Goal: Task Accomplishment & Management: Manage account settings

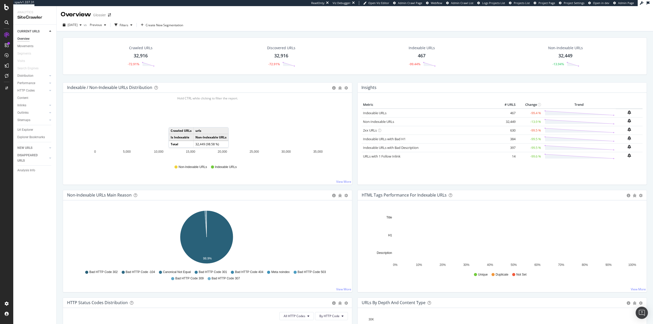
scroll to position [102, 0]
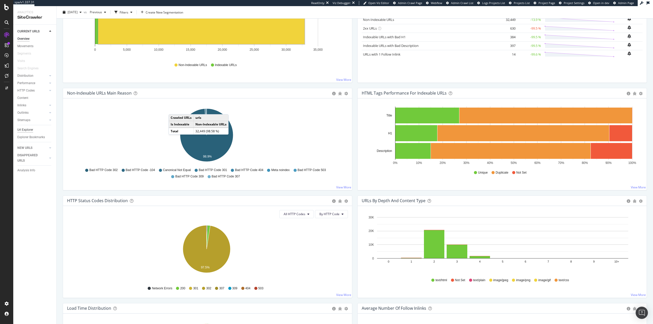
click at [28, 128] on div "Url Explorer" at bounding box center [25, 129] width 16 height 5
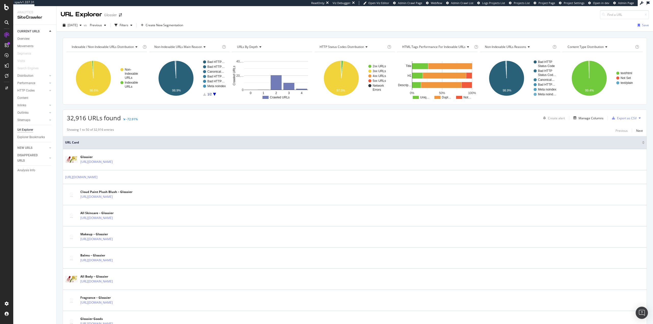
click at [128, 26] on div "Filters" at bounding box center [124, 25] width 9 height 4
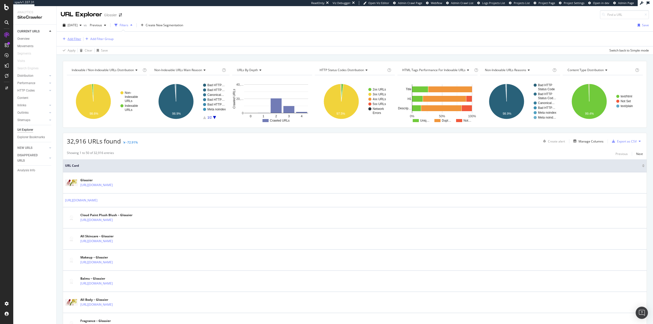
click at [71, 37] on div "Add Filter" at bounding box center [71, 39] width 20 height 6
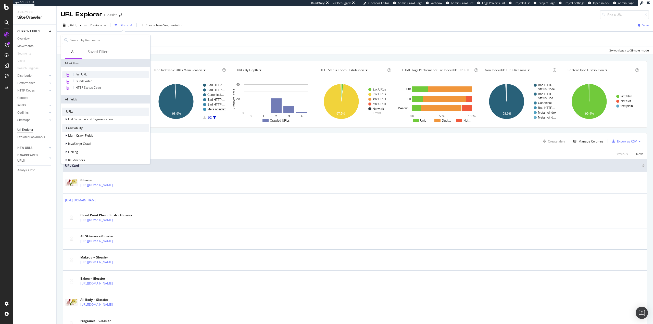
click at [82, 75] on span "Full URL" at bounding box center [81, 74] width 11 height 4
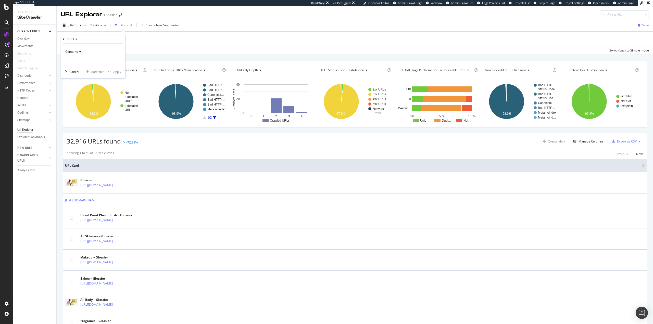
click at [76, 53] on span "Contains" at bounding box center [71, 52] width 13 height 4
click at [89, 115] on div "Matches regex" at bounding box center [93, 115] width 55 height 7
click at [87, 63] on input "text" at bounding box center [93, 61] width 56 height 8
type input "\/[a-z]{2}\-[a-z]{2}\/"
click at [119, 71] on div "Apply" at bounding box center [117, 72] width 8 height 4
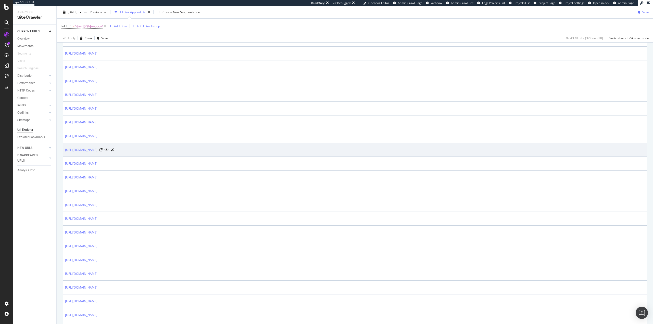
scroll to position [567, 0]
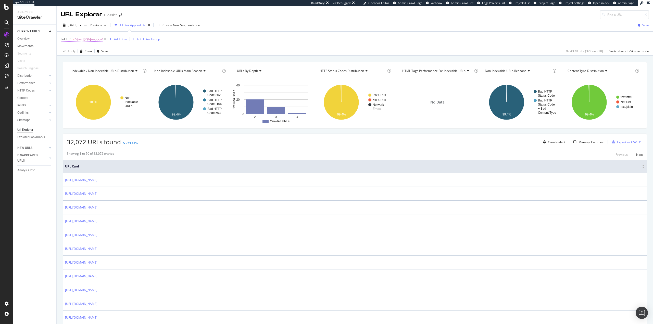
click at [81, 38] on span "\/[a-z]{2}\-[a-z]{2}\/" at bounding box center [89, 39] width 28 height 7
click at [76, 53] on span "Matches regex" at bounding box center [75, 51] width 21 height 4
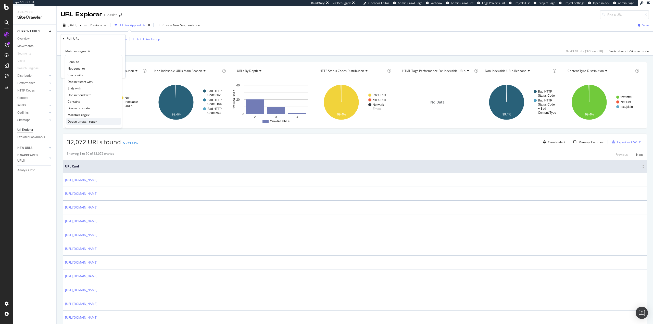
click at [98, 120] on div "Doesn't match regex" at bounding box center [93, 121] width 55 height 7
click at [118, 72] on div "Apply" at bounding box center [117, 71] width 8 height 4
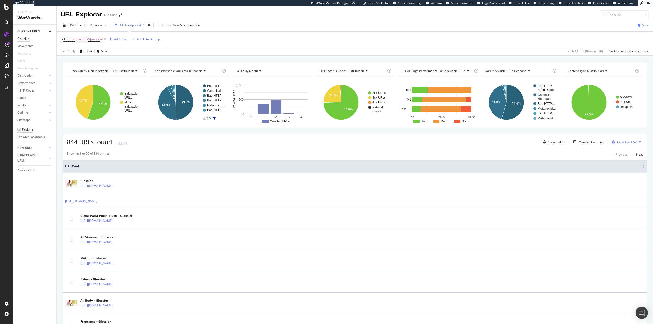
click at [22, 38] on div "Overview" at bounding box center [23, 38] width 12 height 5
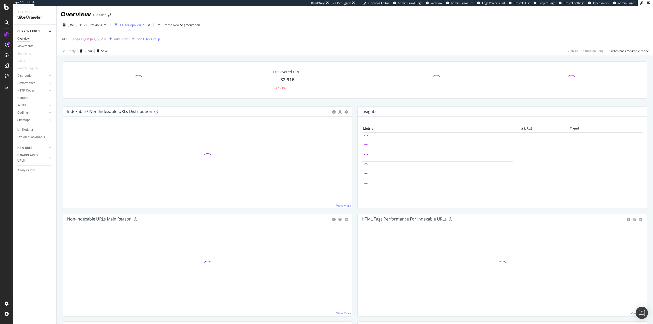
click at [22, 38] on div "Overview" at bounding box center [23, 38] width 12 height 5
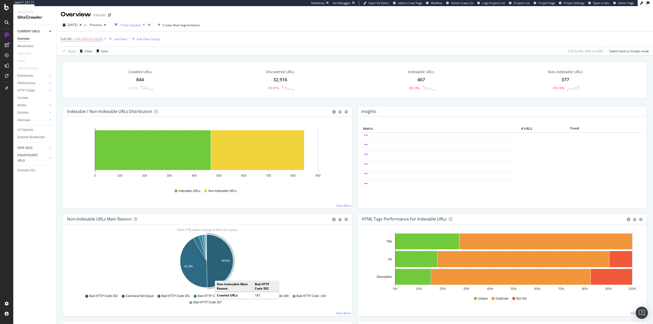
click at [220, 276] on icon "A chart." at bounding box center [220, 261] width 27 height 53
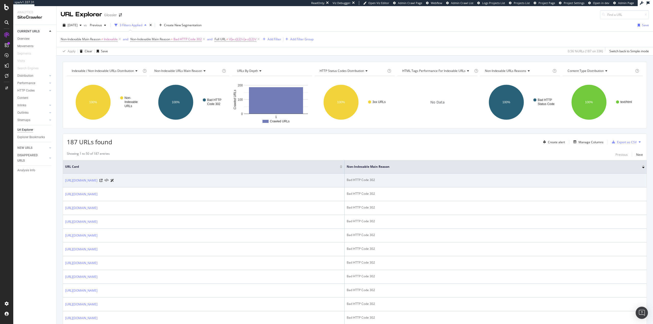
click at [113, 182] on div at bounding box center [107, 180] width 15 height 5
click at [103, 181] on icon at bounding box center [101, 180] width 3 height 3
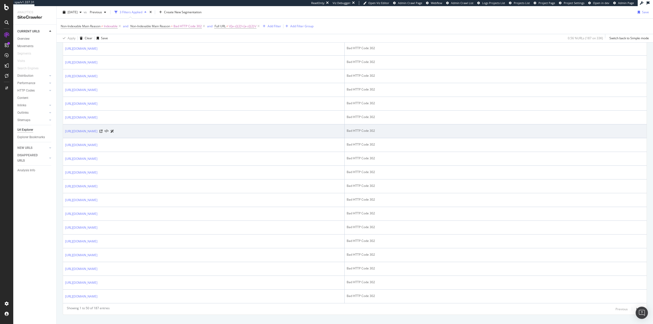
scroll to position [568, 0]
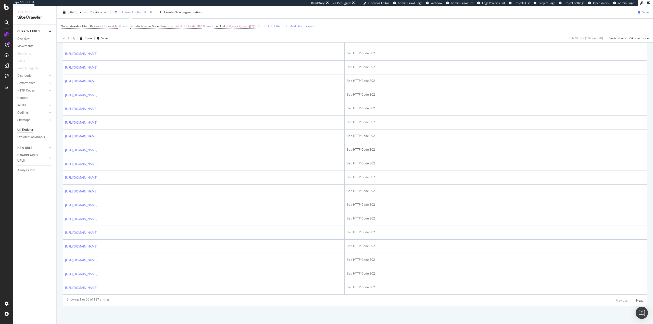
drag, startPoint x: 241, startPoint y: 119, endPoint x: 235, endPoint y: 118, distance: 6.4
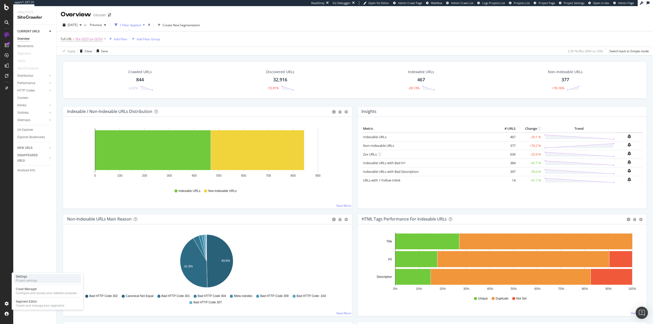
click at [48, 280] on div "Settings Project settings" at bounding box center [47, 278] width 67 height 9
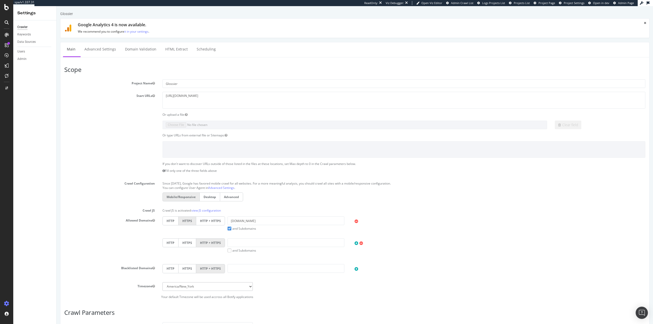
click at [217, 220] on label "HTTP + HTTPS" at bounding box center [210, 221] width 29 height 9
click at [57, 6] on input "HTTP + HTTPS" at bounding box center [57, 6] width 0 height 0
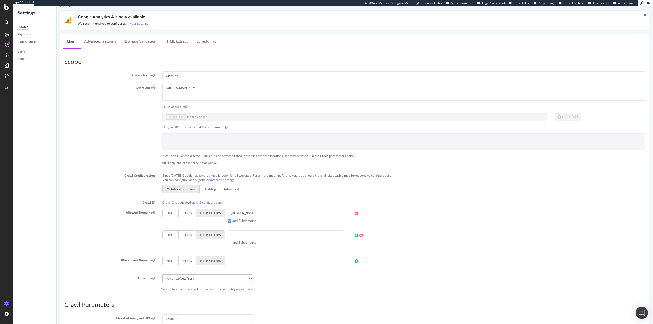
scroll to position [123, 0]
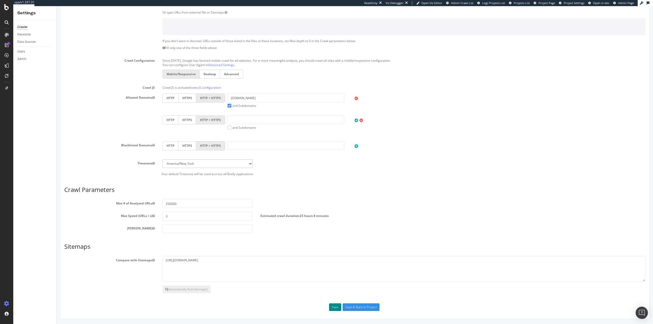
click at [333, 309] on button "Save" at bounding box center [335, 308] width 12 height 8
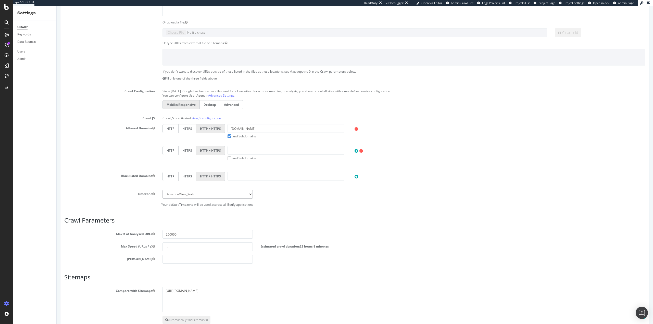
scroll to position [0, 0]
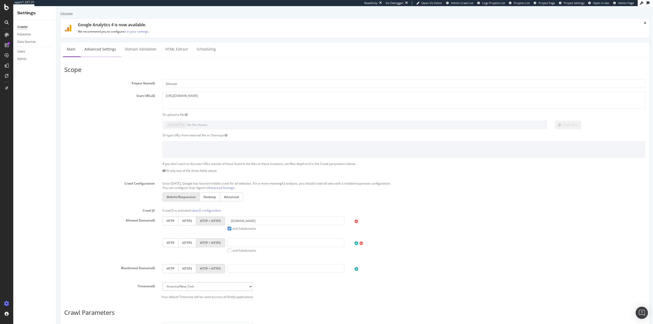
click at [107, 48] on link "Advanced Settings" at bounding box center [100, 49] width 39 height 14
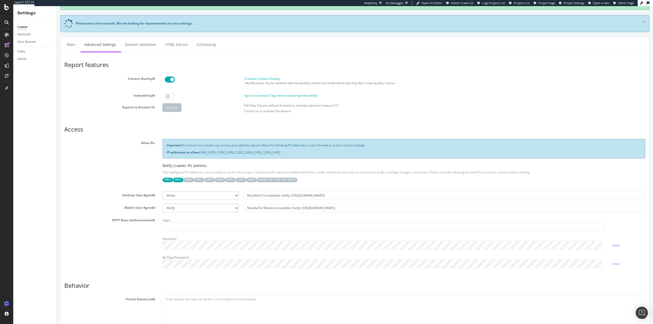
scroll to position [128, 0]
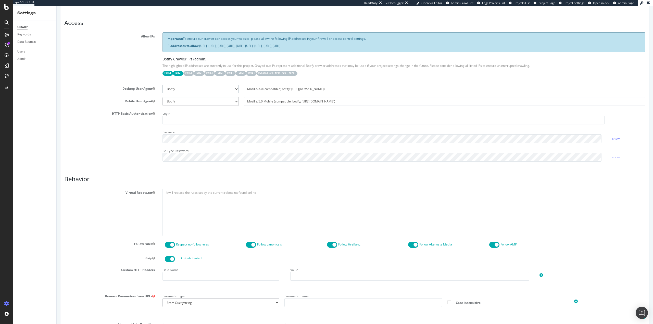
click at [196, 86] on select "Botify Googlebot Chrome Firefox Edge Custom" at bounding box center [201, 89] width 76 height 9
select select "Mozilla/5.0 (Windows NT 10.0; Win64; x64) AppleWebKit/537.36 (KHTML, like Gecko…"
click at [163, 85] on select "Botify Googlebot Chrome Firefox Edge Custom" at bounding box center [201, 89] width 76 height 9
type input "Mozilla/5.0 (Windows NT 10.0; Win64; x64) AppleWebKit/537.36 (KHTML, like Gecko…"
click at [196, 101] on select "Botify Googlebot Safari iPhone Safari iPad Chrome Android Custom" at bounding box center [201, 101] width 76 height 9
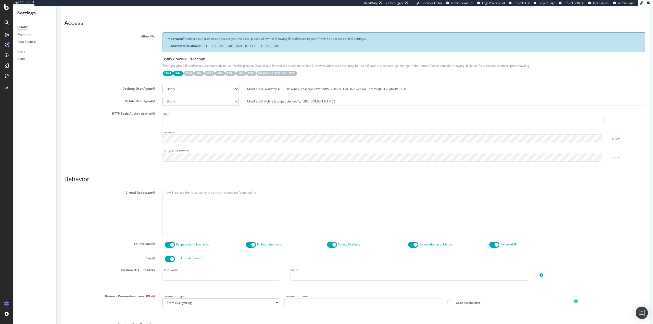
select select "Mozilla/5.0 (Linux; Android 16; Pixel 6a Build/BP2A.250705.008) AppleWebKit/537…"
click at [163, 97] on select "Botify Googlebot Safari iPhone Safari iPad Chrome Android Custom" at bounding box center [201, 101] width 76 height 9
type input "Mozilla/5.0 (Linux; Android 16; Pixel 6a Build/BP2A.250705.008) AppleWebKit/537…"
click at [123, 136] on div "HTTP Basic Authentication Login Password show Re-Type Password show" at bounding box center [354, 138] width 589 height 56
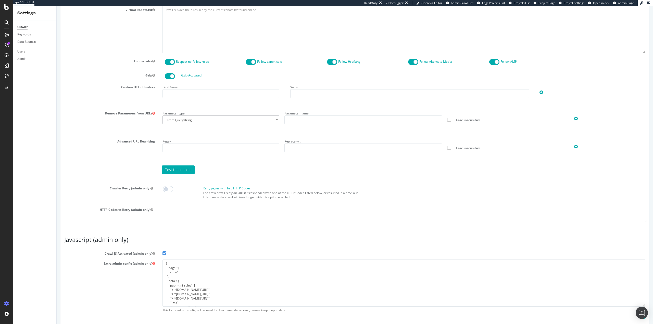
scroll to position [332, 0]
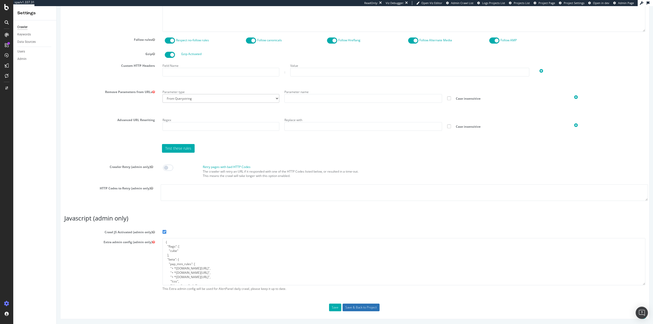
click at [369, 308] on input "Save & Back to Project" at bounding box center [361, 308] width 37 height 8
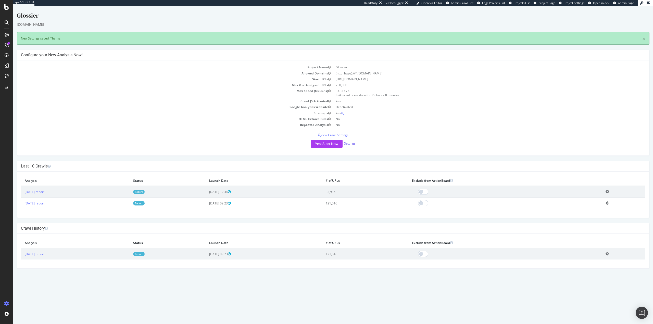
click at [352, 141] on link "Settings" at bounding box center [349, 143] width 11 height 4
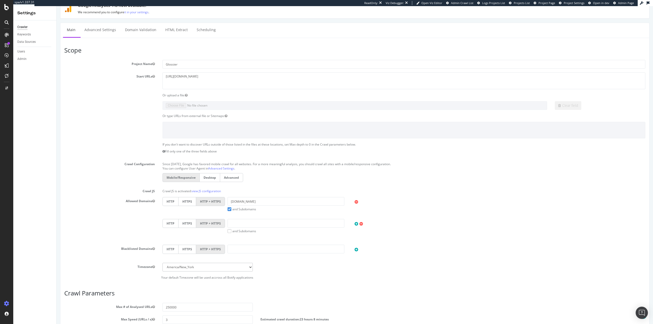
scroll to position [123, 0]
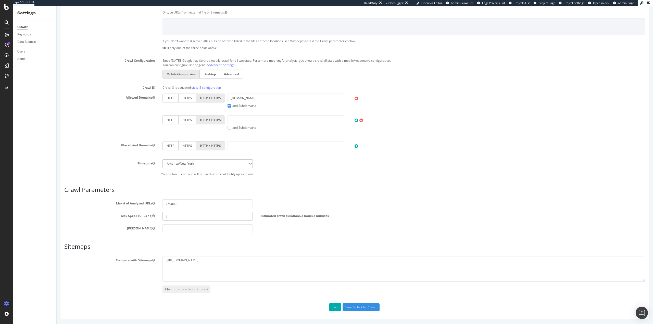
click at [157, 215] on div "Max Speed (URLs / s) 3 Estimated crawl duration: 23 hours 8 minutes" at bounding box center [354, 216] width 589 height 9
type input "2"
click at [354, 306] on input "Save & Back to Project" at bounding box center [361, 308] width 37 height 8
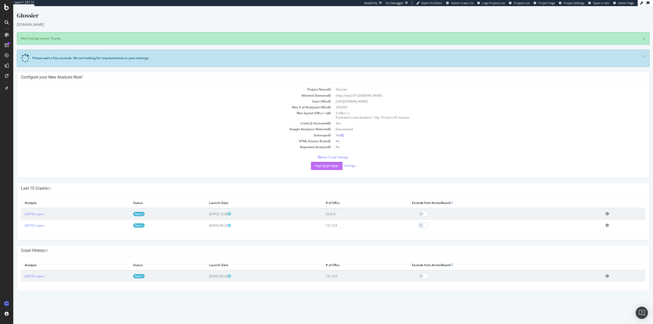
click at [321, 168] on button "Yes! Start Now" at bounding box center [327, 166] width 32 height 8
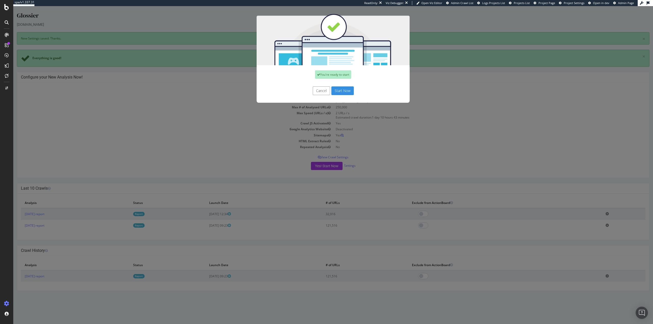
click at [147, 151] on div "You're ready to start Cancel Start Now" at bounding box center [333, 165] width 640 height 318
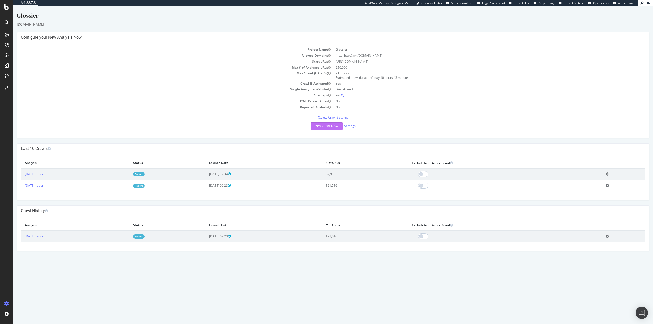
click at [334, 128] on button "Yes! Start Now" at bounding box center [327, 126] width 32 height 8
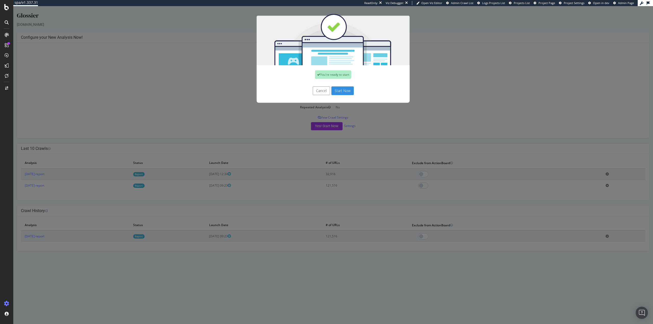
click at [337, 90] on button "Start Now" at bounding box center [343, 91] width 22 height 9
